Goal: Task Accomplishment & Management: Use online tool/utility

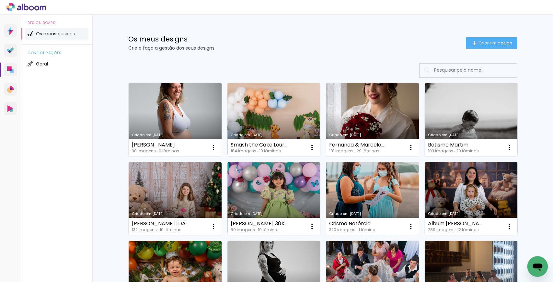
click at [350, 197] on link "Criado em 03/09/25" at bounding box center [372, 198] width 93 height 73
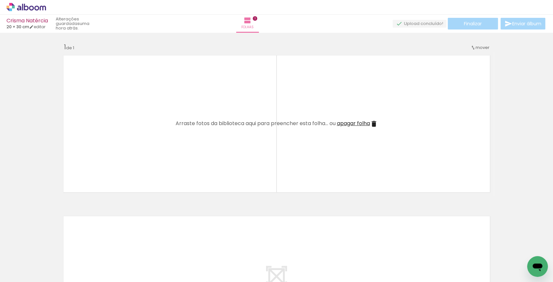
scroll to position [0, 11121]
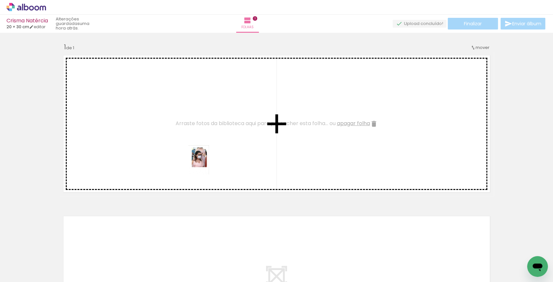
drag, startPoint x: 419, startPoint y: 260, endPoint x: 207, endPoint y: 154, distance: 237.2
click at [204, 149] on quentale-workspace at bounding box center [276, 141] width 553 height 282
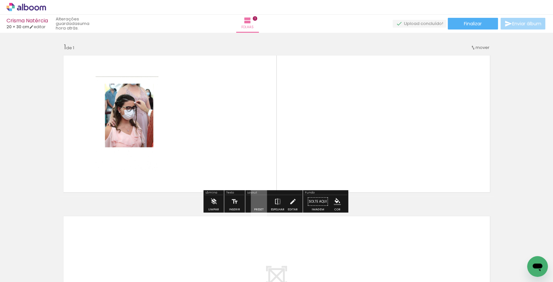
click at [159, 134] on quentale-layouter at bounding box center [277, 124] width 434 height 145
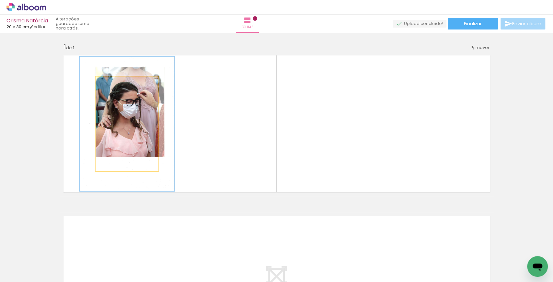
drag, startPoint x: 112, startPoint y: 85, endPoint x: 119, endPoint y: 112, distance: 28.2
click at [119, 89] on quentale-photo at bounding box center [127, 124] width 63 height 95
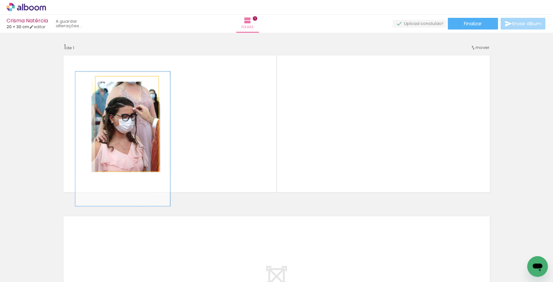
drag, startPoint x: 121, startPoint y: 114, endPoint x: 117, endPoint y: 128, distance: 14.0
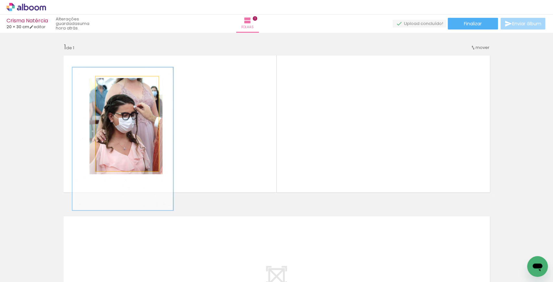
click at [124, 83] on div at bounding box center [124, 83] width 6 height 6
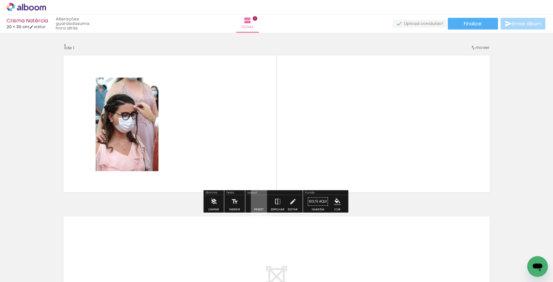
click at [124, 83] on div at bounding box center [124, 83] width 10 height 10
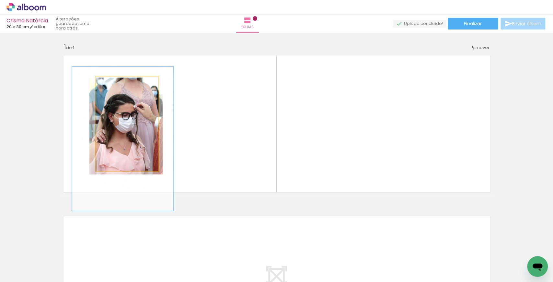
drag, startPoint x: 124, startPoint y: 84, endPoint x: 120, endPoint y: 96, distance: 12.7
click at [123, 87] on div at bounding box center [124, 83] width 10 height 10
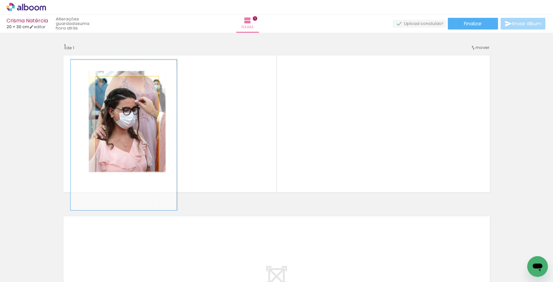
drag, startPoint x: 120, startPoint y: 86, endPoint x: 124, endPoint y: 88, distance: 3.8
type paper-slider "159"
click at [123, 86] on div at bounding box center [126, 83] width 10 height 10
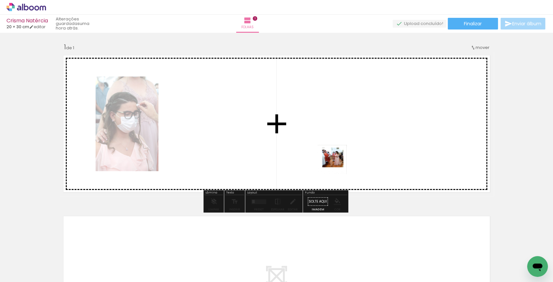
drag, startPoint x: 373, startPoint y: 233, endPoint x: 334, endPoint y: 157, distance: 85.4
click at [334, 157] on quentale-workspace at bounding box center [276, 141] width 553 height 282
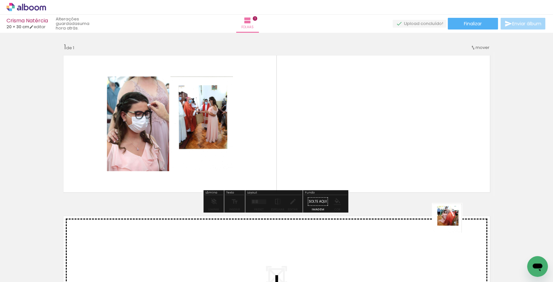
drag, startPoint x: 452, startPoint y: 223, endPoint x: 403, endPoint y: 155, distance: 83.9
click at [373, 131] on quentale-workspace at bounding box center [276, 141] width 553 height 282
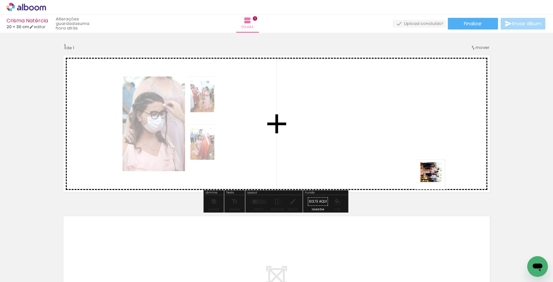
drag, startPoint x: 494, startPoint y: 268, endPoint x: 411, endPoint y: 174, distance: 125.1
click at [415, 167] on quentale-workspace at bounding box center [276, 141] width 553 height 282
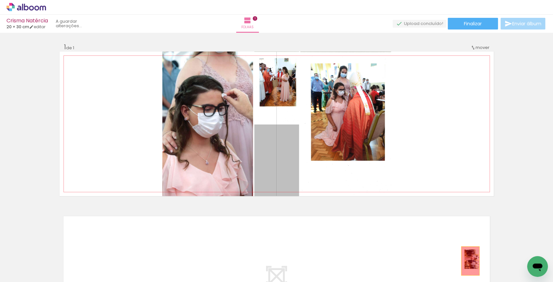
drag, startPoint x: 285, startPoint y: 161, endPoint x: 469, endPoint y: 262, distance: 210.1
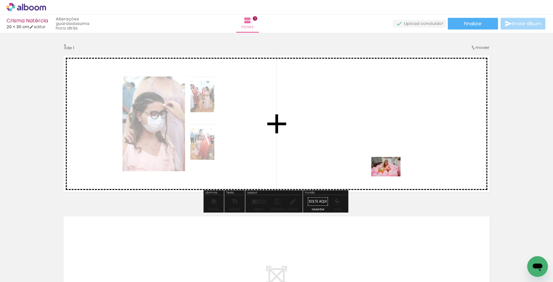
drag, startPoint x: 281, startPoint y: 262, endPoint x: 399, endPoint y: 177, distance: 145.4
click at [392, 173] on quentale-workspace at bounding box center [276, 141] width 553 height 282
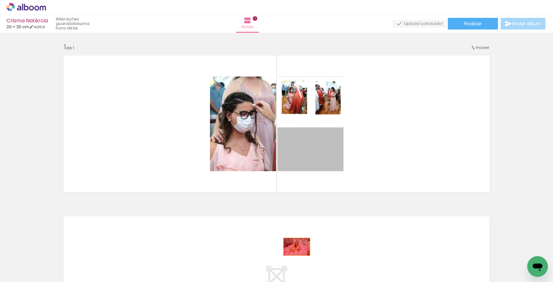
drag, startPoint x: 315, startPoint y: 150, endPoint x: 283, endPoint y: 262, distance: 116.7
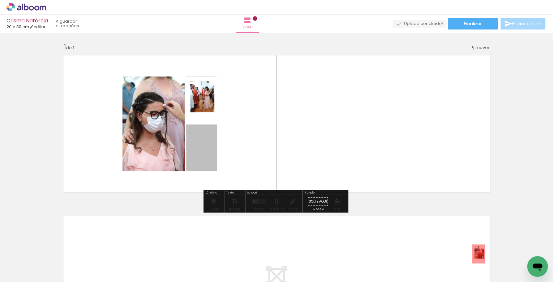
drag, startPoint x: 201, startPoint y: 142, endPoint x: 437, endPoint y: 247, distance: 258.2
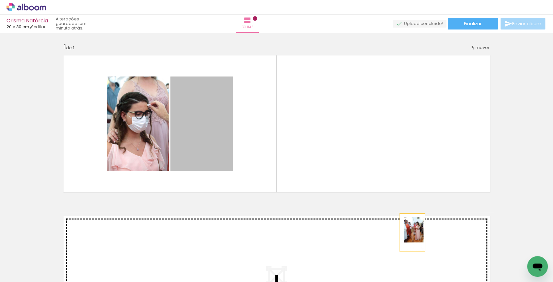
drag, startPoint x: 190, startPoint y: 128, endPoint x: 395, endPoint y: 247, distance: 237.2
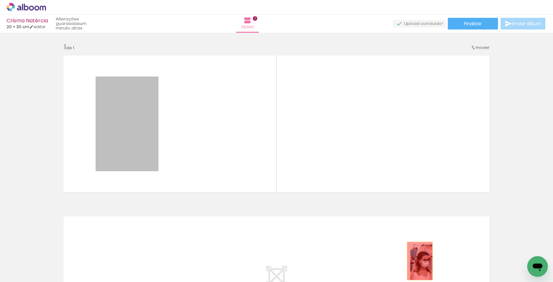
drag, startPoint x: 136, startPoint y: 118, endPoint x: 449, endPoint y: 275, distance: 349.6
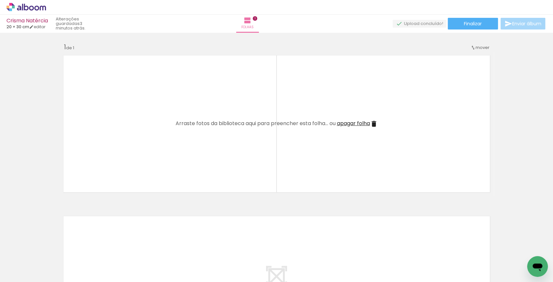
click at [32, 271] on span "Adicionar Fotos" at bounding box center [22, 273] width 19 height 7
click at [0, 0] on input "file" at bounding box center [0, 0] width 0 height 0
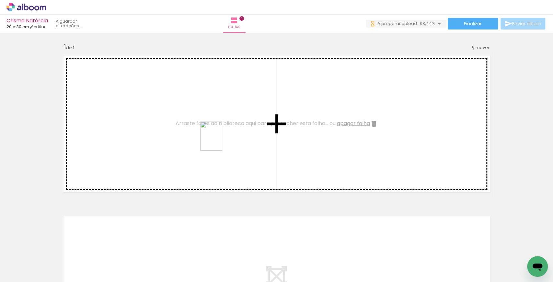
drag, startPoint x: 406, startPoint y: 255, endPoint x: 242, endPoint y: 179, distance: 180.1
click at [183, 133] on quentale-workspace at bounding box center [276, 141] width 553 height 282
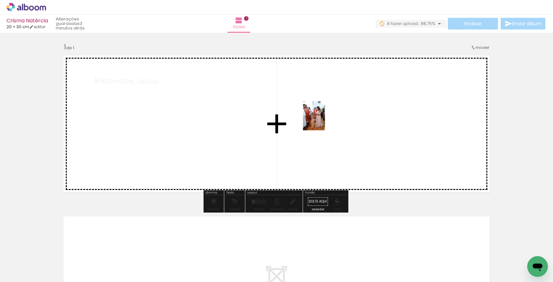
drag, startPoint x: 380, startPoint y: 246, endPoint x: 464, endPoint y: 214, distance: 89.9
click at [323, 122] on quentale-workspace at bounding box center [276, 141] width 553 height 282
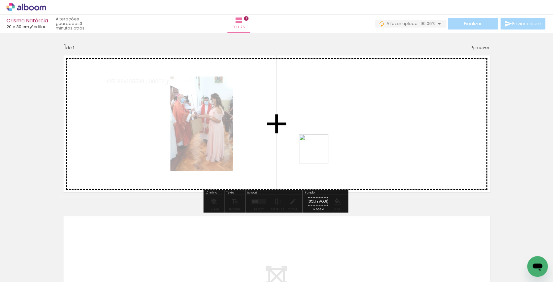
drag, startPoint x: 458, startPoint y: 261, endPoint x: 296, endPoint y: 142, distance: 201.5
click at [296, 142] on quentale-workspace at bounding box center [276, 141] width 553 height 282
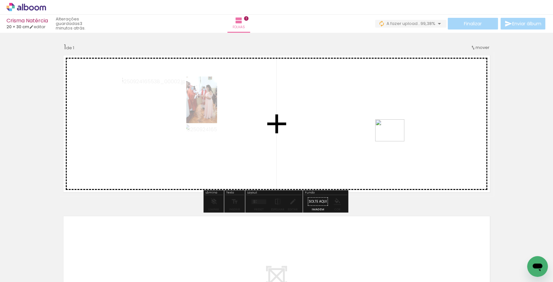
drag, startPoint x: 503, startPoint y: 257, endPoint x: 374, endPoint y: 145, distance: 170.1
click at [372, 134] on quentale-workspace at bounding box center [276, 141] width 553 height 282
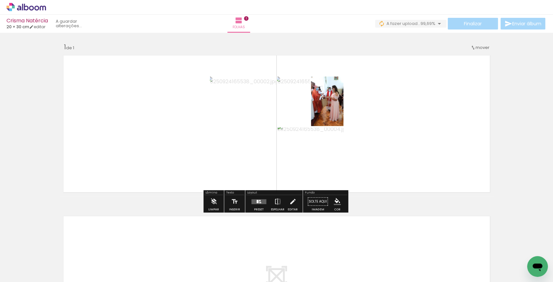
click at [254, 204] on div at bounding box center [259, 201] width 18 height 13
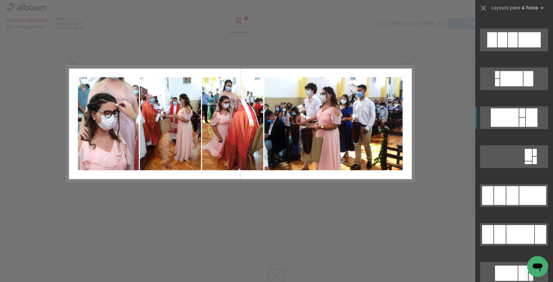
scroll to position [346, 0]
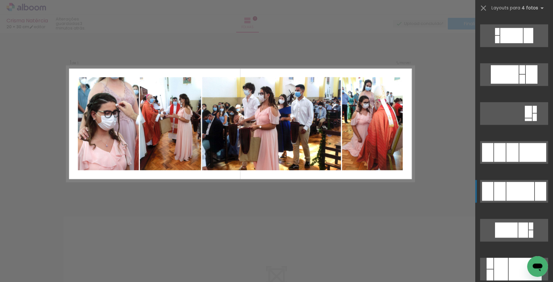
click at [514, 187] on div at bounding box center [521, 191] width 28 height 19
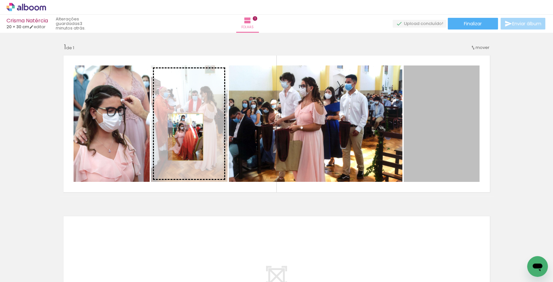
drag, startPoint x: 453, startPoint y: 140, endPoint x: 188, endPoint y: 141, distance: 264.2
click at [0, 0] on slot at bounding box center [0, 0] width 0 height 0
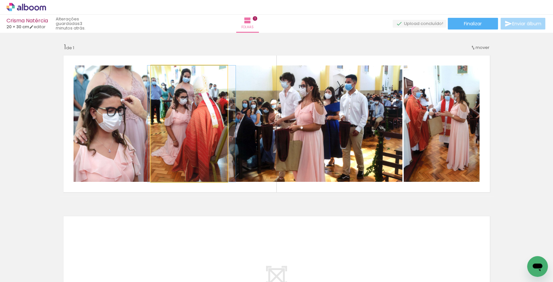
drag, startPoint x: 204, startPoint y: 124, endPoint x: 206, endPoint y: 135, distance: 11.2
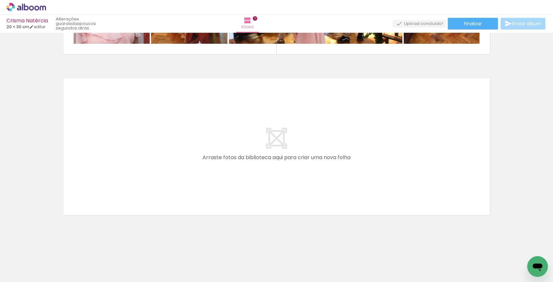
scroll to position [0, 0]
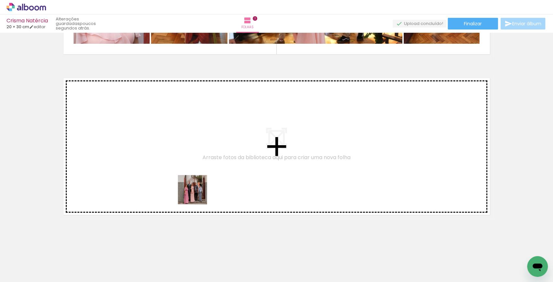
drag, startPoint x: 175, startPoint y: 268, endPoint x: 201, endPoint y: 167, distance: 103.9
click at [201, 167] on quentale-workspace at bounding box center [276, 141] width 553 height 282
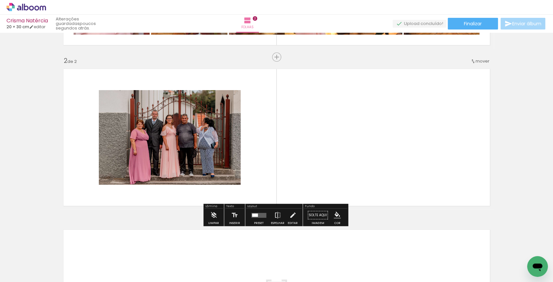
scroll to position [148, 0]
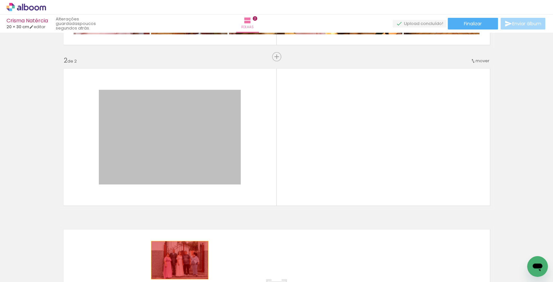
drag, startPoint x: 206, startPoint y: 146, endPoint x: 171, endPoint y: 272, distance: 131.5
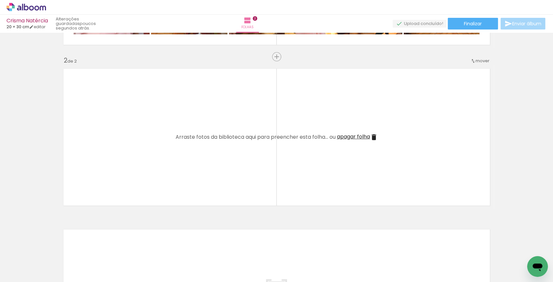
scroll to position [0, 559]
drag, startPoint x: 201, startPoint y: 262, endPoint x: 196, endPoint y: 176, distance: 85.7
click at [196, 176] on quentale-workspace at bounding box center [276, 141] width 553 height 282
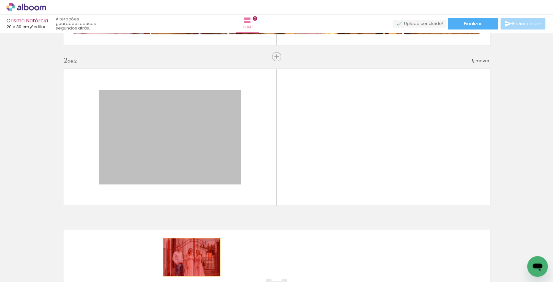
drag, startPoint x: 193, startPoint y: 149, endPoint x: 190, endPoint y: 257, distance: 108.0
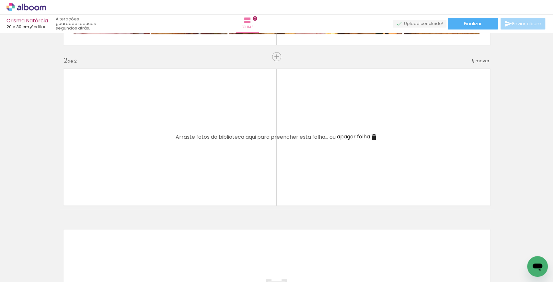
scroll to position [0, 659]
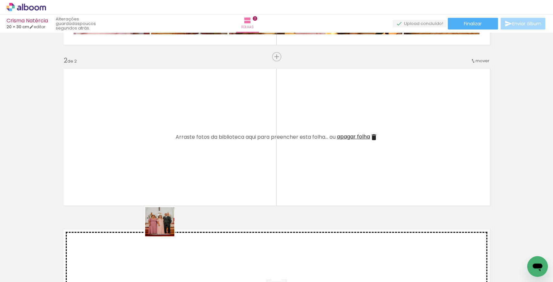
drag, startPoint x: 165, startPoint y: 227, endPoint x: 152, endPoint y: 183, distance: 45.6
click at [152, 183] on quentale-workspace at bounding box center [276, 141] width 553 height 282
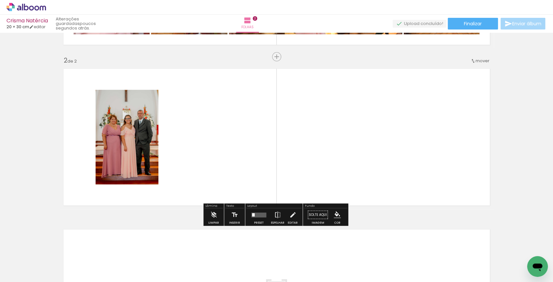
drag, startPoint x: 209, startPoint y: 263, endPoint x: 228, endPoint y: 176, distance: 89.4
click at [228, 183] on quentale-workspace at bounding box center [276, 141] width 553 height 282
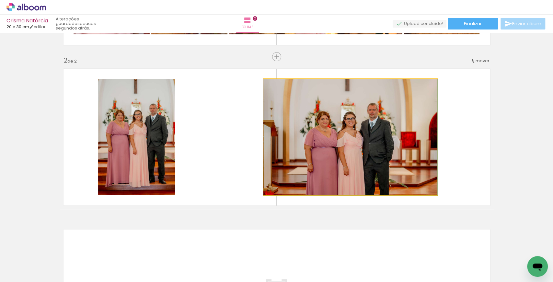
drag, startPoint x: 370, startPoint y: 134, endPoint x: 260, endPoint y: 252, distance: 161.3
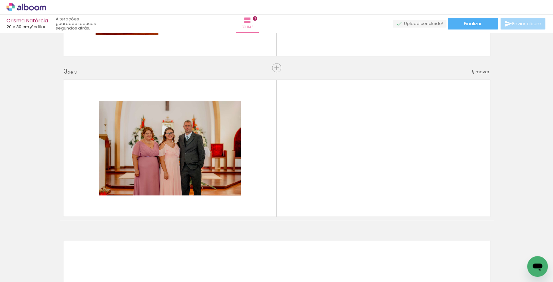
scroll to position [308, 0]
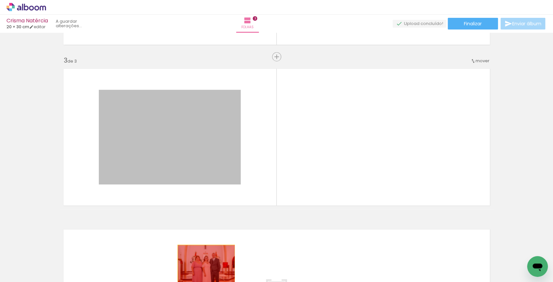
drag, startPoint x: 260, startPoint y: 252, endPoint x: 205, endPoint y: 264, distance: 56.3
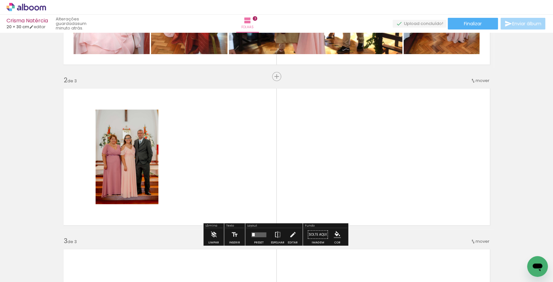
scroll to position [136, 0]
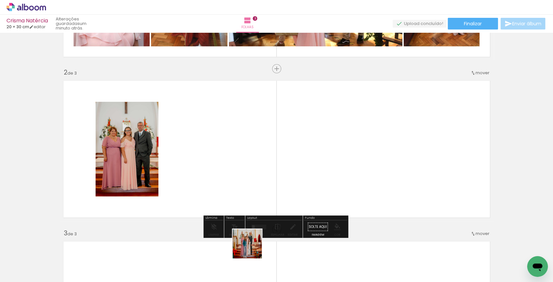
drag, startPoint x: 252, startPoint y: 249, endPoint x: 259, endPoint y: 173, distance: 75.5
click at [259, 173] on quentale-workspace at bounding box center [276, 141] width 553 height 282
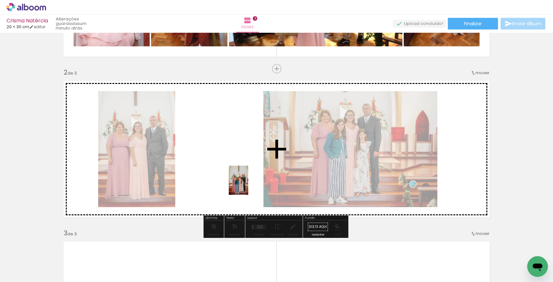
drag, startPoint x: 279, startPoint y: 267, endPoint x: 248, endPoint y: 185, distance: 87.8
click at [248, 185] on quentale-workspace at bounding box center [276, 141] width 553 height 282
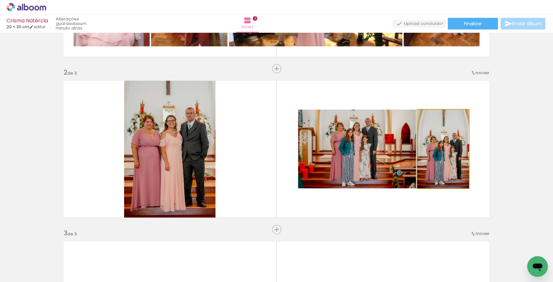
drag, startPoint x: 432, startPoint y: 118, endPoint x: 425, endPoint y: 128, distance: 12.1
type paper-slider "100"
click at [425, 111] on div "P&B Largura Cor" at bounding box center [445, 111] width 52 height 0
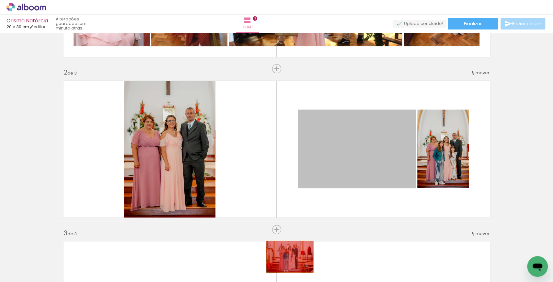
drag, startPoint x: 372, startPoint y: 144, endPoint x: 280, endPoint y: 262, distance: 149.3
click at [279, 261] on quentale-workspace at bounding box center [276, 141] width 553 height 282
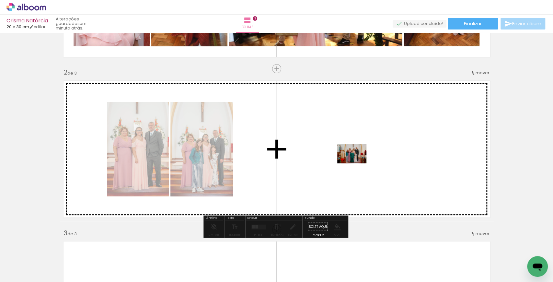
drag, startPoint x: 353, startPoint y: 264, endPoint x: 357, endPoint y: 163, distance: 100.6
click at [357, 163] on quentale-workspace at bounding box center [276, 141] width 553 height 282
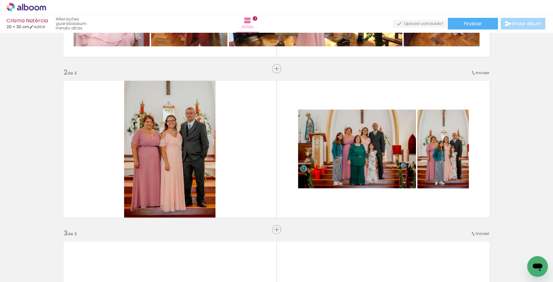
scroll to position [0, 879]
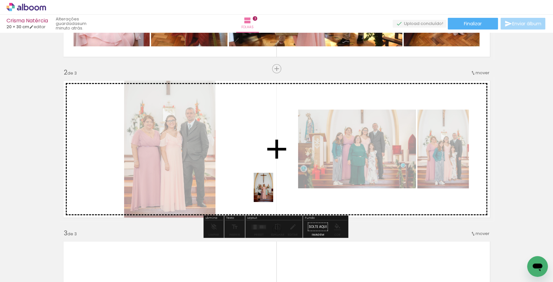
drag, startPoint x: 247, startPoint y: 254, endPoint x: 270, endPoint y: 189, distance: 68.9
click at [270, 189] on quentale-workspace at bounding box center [276, 141] width 553 height 282
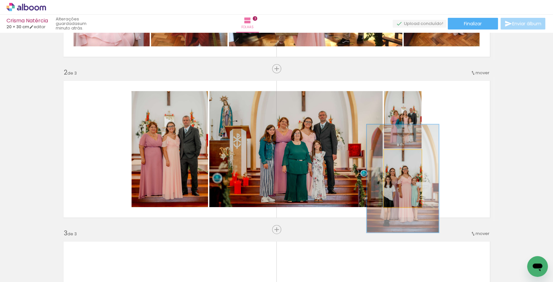
drag, startPoint x: 397, startPoint y: 156, endPoint x: 408, endPoint y: 167, distance: 15.4
click at [409, 159] on div at bounding box center [410, 157] width 6 height 6
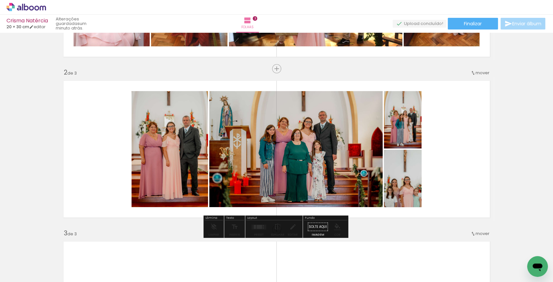
drag, startPoint x: 405, startPoint y: 188, endPoint x: 408, endPoint y: 196, distance: 8.8
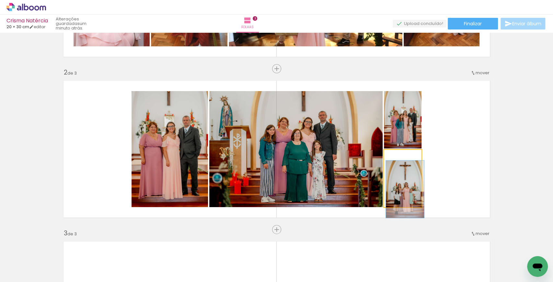
drag, startPoint x: 410, startPoint y: 156, endPoint x: 385, endPoint y: 167, distance: 27.9
type paper-slider "100"
click at [386, 151] on div "P&B Largura Cor" at bounding box center [405, 151] width 38 height 0
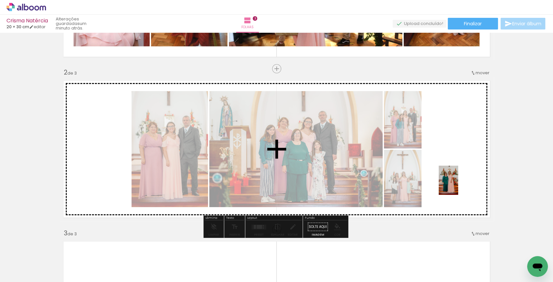
drag, startPoint x: 390, startPoint y: 264, endPoint x: 460, endPoint y: 184, distance: 106.4
click at [460, 184] on quentale-workspace at bounding box center [276, 141] width 553 height 282
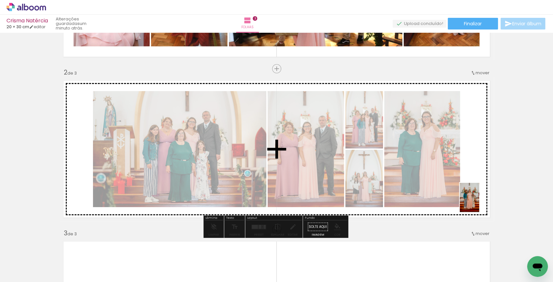
drag, startPoint x: 457, startPoint y: 264, endPoint x: 479, endPoint y: 199, distance: 68.4
click at [479, 199] on quentale-workspace at bounding box center [276, 141] width 553 height 282
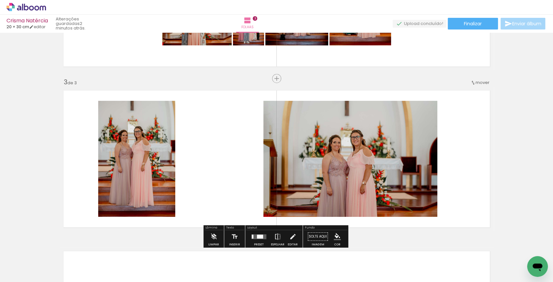
scroll to position [0, 879]
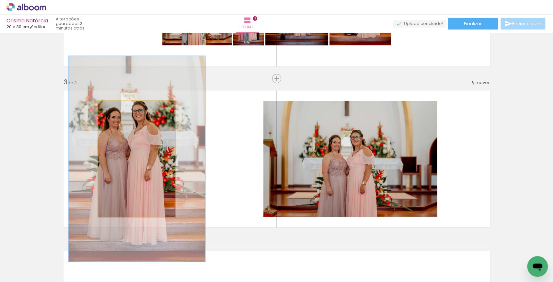
drag, startPoint x: 121, startPoint y: 105, endPoint x: 123, endPoint y: 118, distance: 13.4
click at [132, 108] on div at bounding box center [125, 107] width 25 height 10
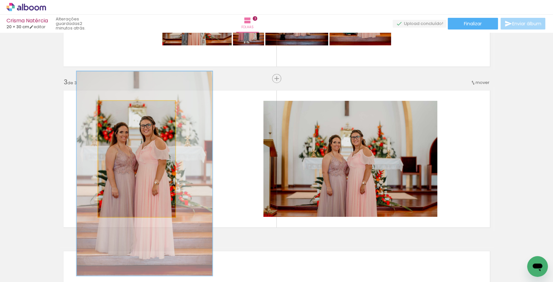
drag, startPoint x: 120, startPoint y: 141, endPoint x: 139, endPoint y: 181, distance: 44.4
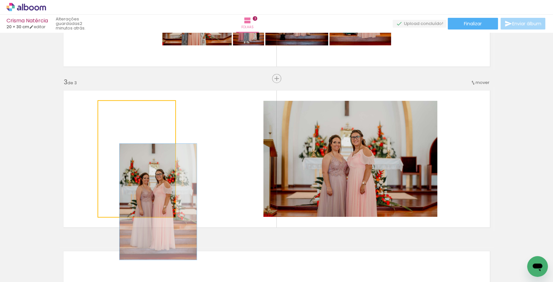
drag, startPoint x: 136, startPoint y: 105, endPoint x: 71, endPoint y: 133, distance: 70.3
type paper-slider "100"
click at [72, 131] on quentale-layouter at bounding box center [277, 159] width 434 height 145
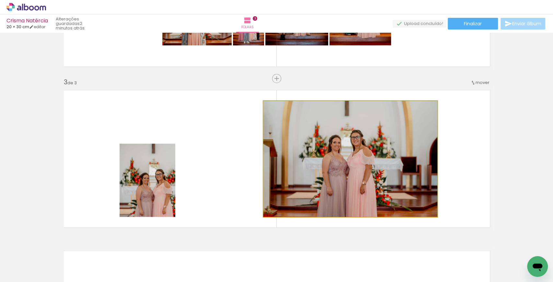
drag, startPoint x: 282, startPoint y: 106, endPoint x: 250, endPoint y: 123, distance: 36.2
type paper-slider "100"
click at [250, 123] on quentale-layouter at bounding box center [277, 159] width 434 height 145
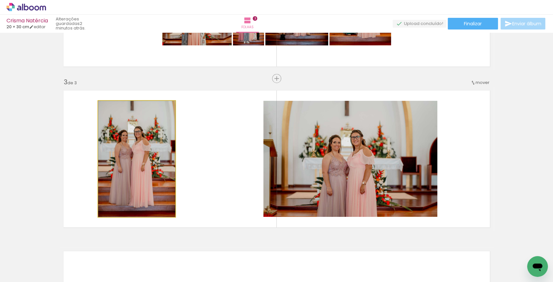
drag, startPoint x: 146, startPoint y: 183, endPoint x: 141, endPoint y: 158, distance: 24.7
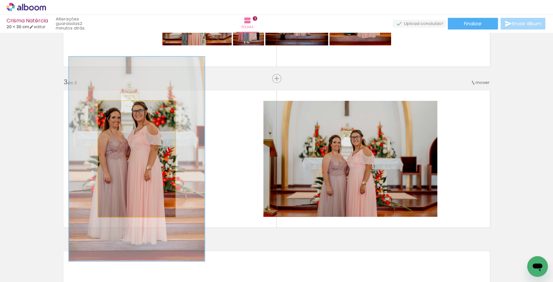
drag, startPoint x: 118, startPoint y: 104, endPoint x: 137, endPoint y: 110, distance: 19.6
type paper-slider "193"
click at [136, 110] on div at bounding box center [130, 107] width 10 height 10
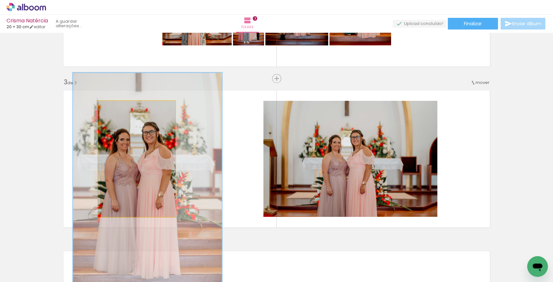
drag, startPoint x: 128, startPoint y: 144, endPoint x: 147, endPoint y: 182, distance: 41.8
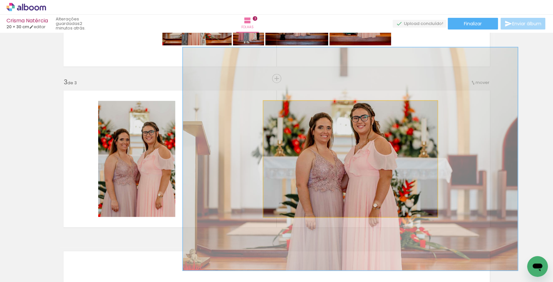
drag, startPoint x: 278, startPoint y: 106, endPoint x: 298, endPoint y: 112, distance: 20.7
type paper-slider "192"
click at [298, 112] on quentale-photo at bounding box center [351, 159] width 174 height 116
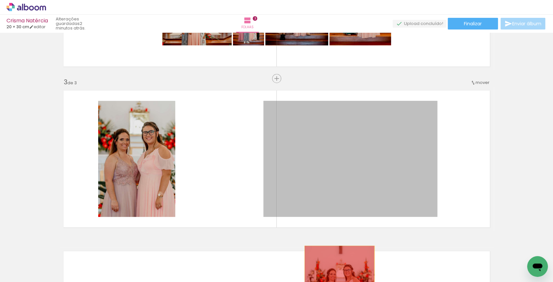
drag, startPoint x: 335, startPoint y: 172, endPoint x: 338, endPoint y: 269, distance: 96.3
click at [338, 269] on quentale-workspace at bounding box center [276, 141] width 553 height 282
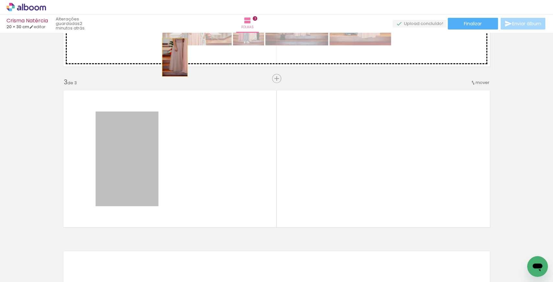
drag, startPoint x: 132, startPoint y: 165, endPoint x: 173, endPoint y: 57, distance: 116.0
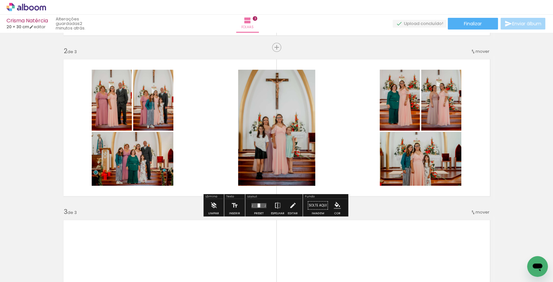
scroll to position [222, 0]
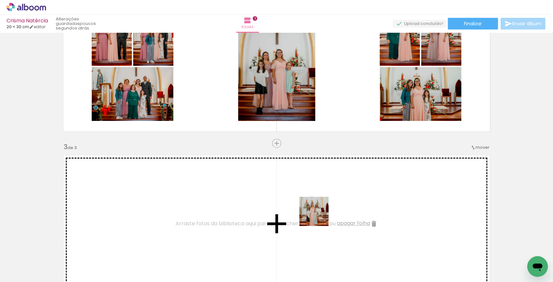
drag, startPoint x: 319, startPoint y: 267, endPoint x: 319, endPoint y: 216, distance: 50.9
click at [319, 216] on quentale-workspace at bounding box center [276, 141] width 553 height 282
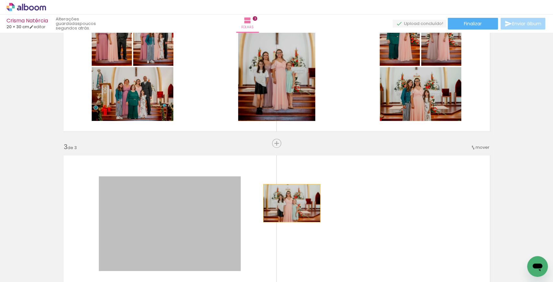
drag, startPoint x: 193, startPoint y: 220, endPoint x: 293, endPoint y: 205, distance: 101.6
click at [290, 204] on quentale-layouter at bounding box center [277, 223] width 434 height 145
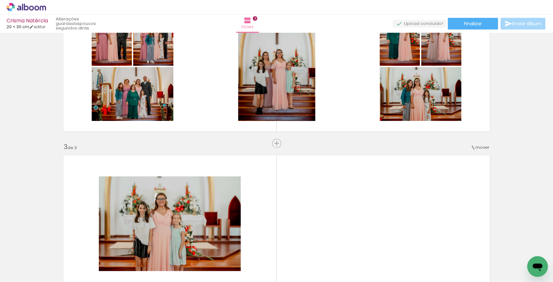
drag, startPoint x: 357, startPoint y: 255, endPoint x: 361, endPoint y: 211, distance: 44.3
click at [361, 211] on quentale-workspace at bounding box center [276, 141] width 553 height 282
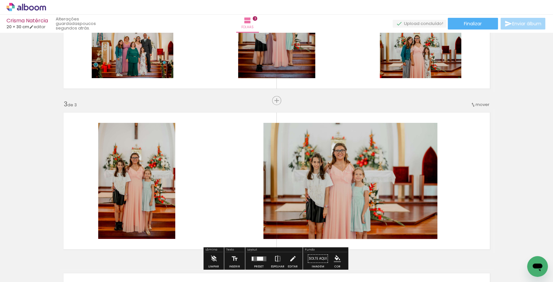
scroll to position [265, 0]
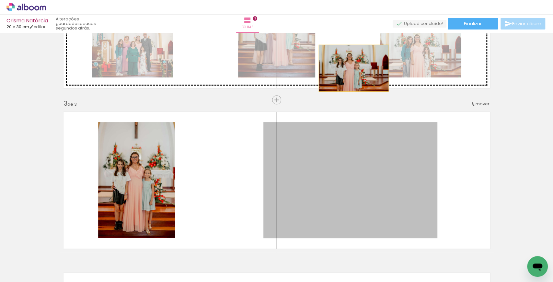
drag, startPoint x: 358, startPoint y: 196, endPoint x: 158, endPoint y: 172, distance: 201.9
click at [351, 67] on div "Inserir folha 1 de 3 Inserir folha 2 de 3 Inserir folha 3 de 3" at bounding box center [276, 92] width 553 height 644
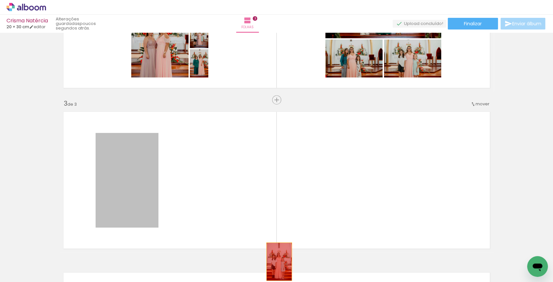
drag, startPoint x: 130, startPoint y: 185, endPoint x: 325, endPoint y: 267, distance: 211.7
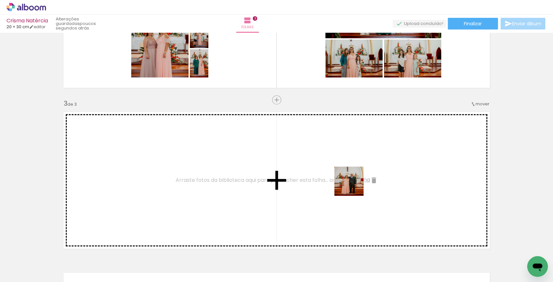
drag, startPoint x: 398, startPoint y: 263, endPoint x: 376, endPoint y: 219, distance: 50.0
click at [354, 186] on quentale-workspace at bounding box center [276, 141] width 553 height 282
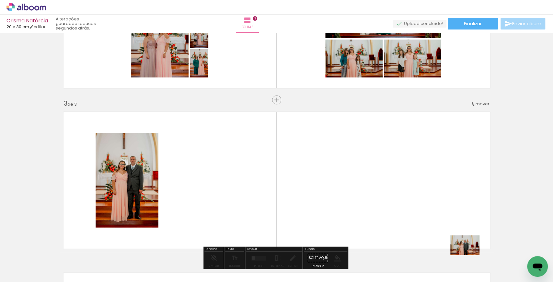
click at [474, 259] on div at bounding box center [465, 260] width 32 height 21
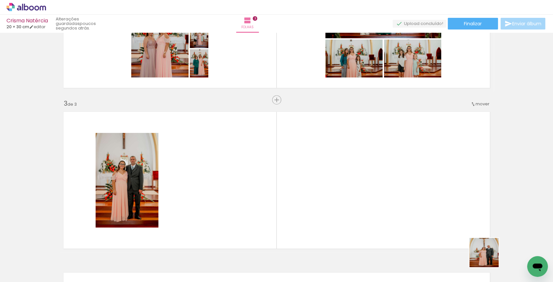
drag, startPoint x: 506, startPoint y: 265, endPoint x: 309, endPoint y: 213, distance: 203.9
click at [333, 214] on quentale-workspace at bounding box center [276, 141] width 553 height 282
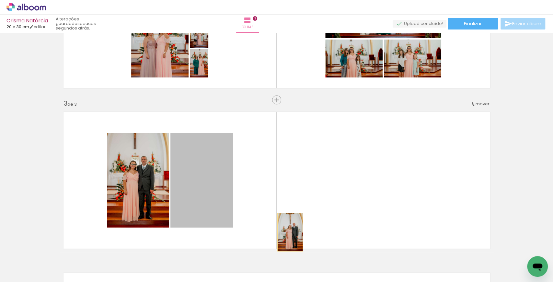
drag, startPoint x: 225, startPoint y: 190, endPoint x: 195, endPoint y: 196, distance: 30.0
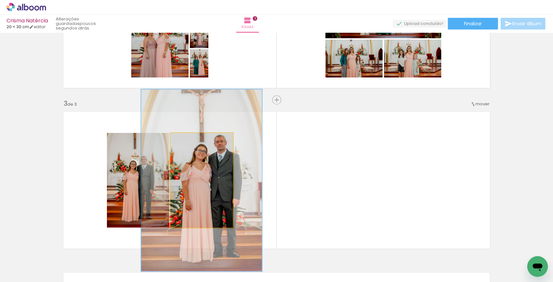
drag, startPoint x: 195, startPoint y: 139, endPoint x: 218, endPoint y: 174, distance: 42.1
type paper-slider "192"
click at [209, 141] on div at bounding box center [198, 140] width 25 height 10
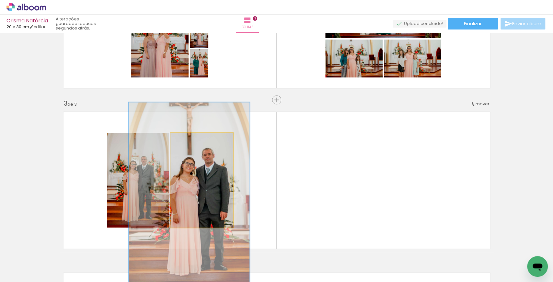
drag, startPoint x: 218, startPoint y: 174, endPoint x: 206, endPoint y: 187, distance: 17.9
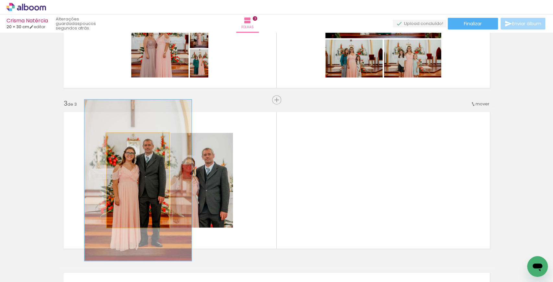
drag, startPoint x: 126, startPoint y: 135, endPoint x: 142, endPoint y: 138, distance: 15.5
type paper-slider "180"
click at [142, 138] on div at bounding box center [138, 140] width 10 height 10
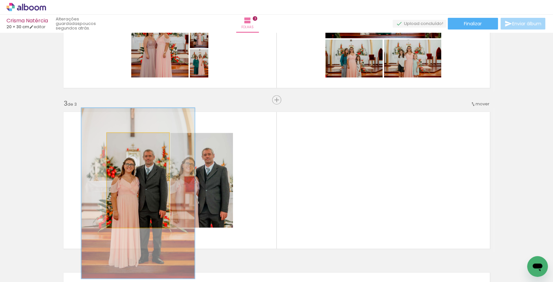
drag, startPoint x: 138, startPoint y: 173, endPoint x: 138, endPoint y: 184, distance: 10.7
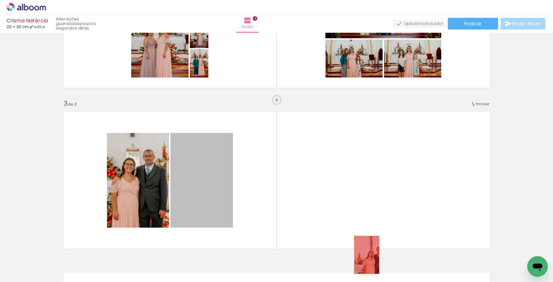
drag, startPoint x: 206, startPoint y: 184, endPoint x: 177, endPoint y: 195, distance: 30.8
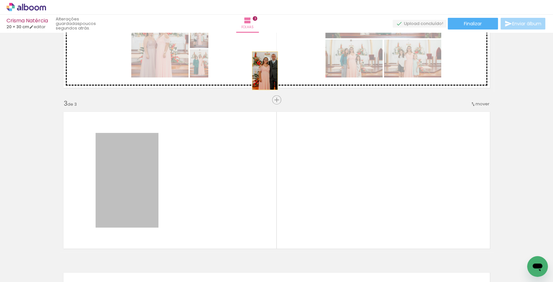
drag, startPoint x: 213, startPoint y: 115, endPoint x: 259, endPoint y: 82, distance: 56.6
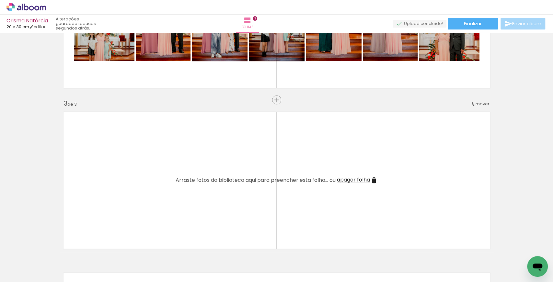
scroll to position [0, 1478]
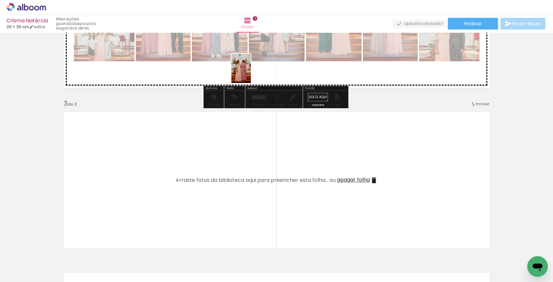
drag, startPoint x: 217, startPoint y: 259, endPoint x: 251, endPoint y: 73, distance: 189.1
click at [251, 73] on quentale-workspace at bounding box center [276, 141] width 553 height 282
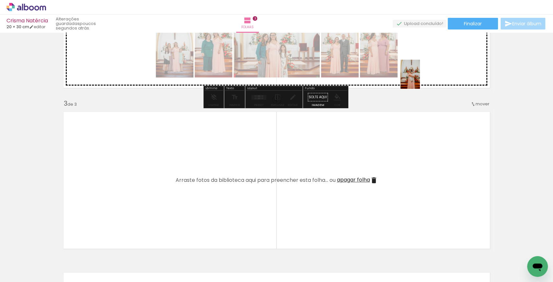
drag, startPoint x: 256, startPoint y: 267, endPoint x: 420, endPoint y: 79, distance: 249.5
click at [420, 79] on quentale-workspace at bounding box center [276, 141] width 553 height 282
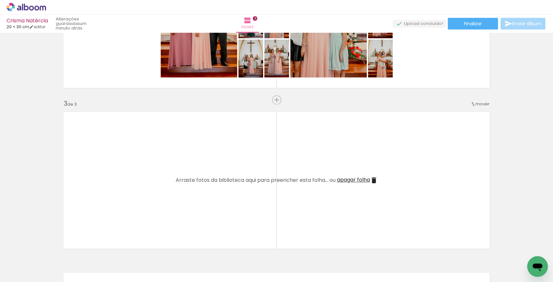
scroll to position [0, 1703]
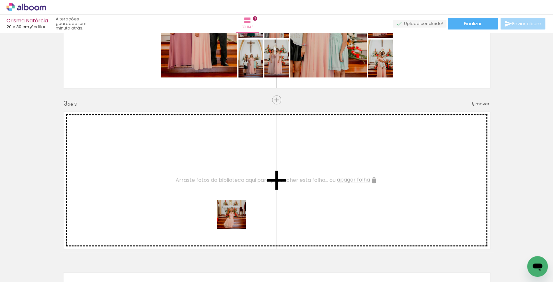
drag, startPoint x: 291, startPoint y: 262, endPoint x: 216, endPoint y: 237, distance: 79.0
click at [208, 200] on quentale-workspace at bounding box center [276, 141] width 553 height 282
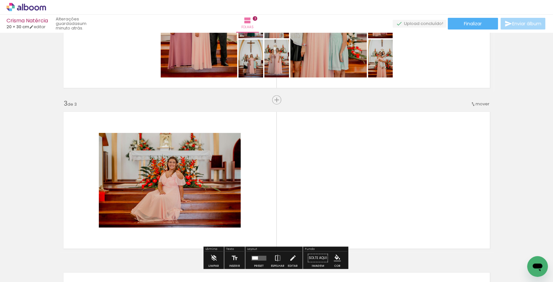
drag, startPoint x: 221, startPoint y: 260, endPoint x: 273, endPoint y: 251, distance: 52.9
click at [330, 194] on quentale-workspace at bounding box center [276, 141] width 553 height 282
